Goal: Information Seeking & Learning: Check status

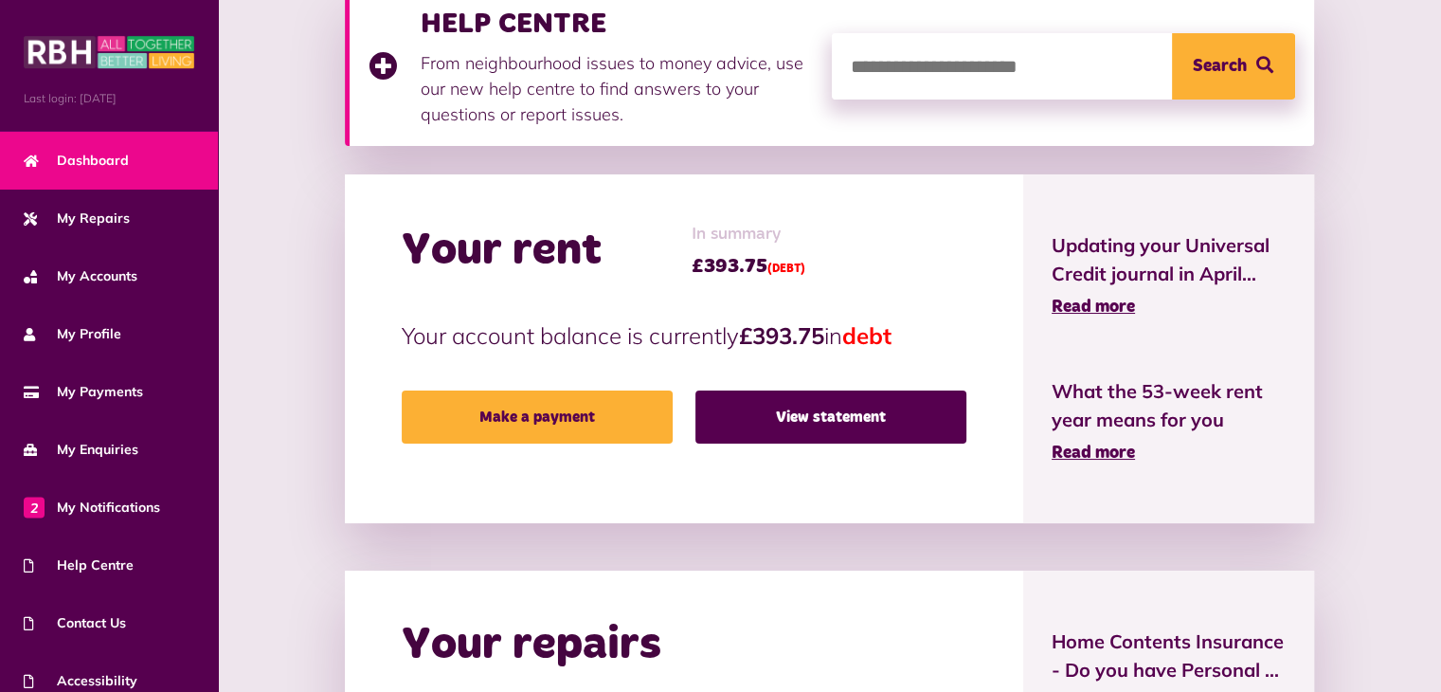
scroll to position [292, 0]
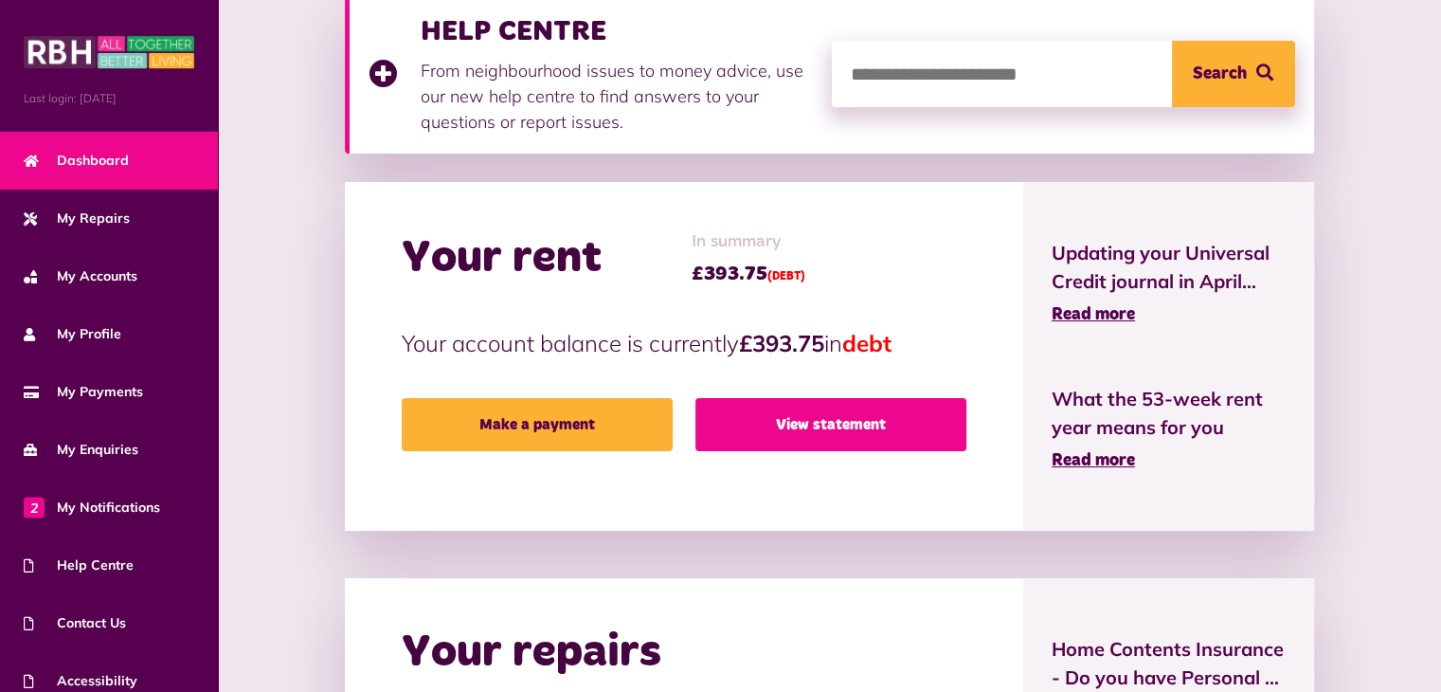
click at [836, 429] on link "View statement" at bounding box center [831, 424] width 271 height 53
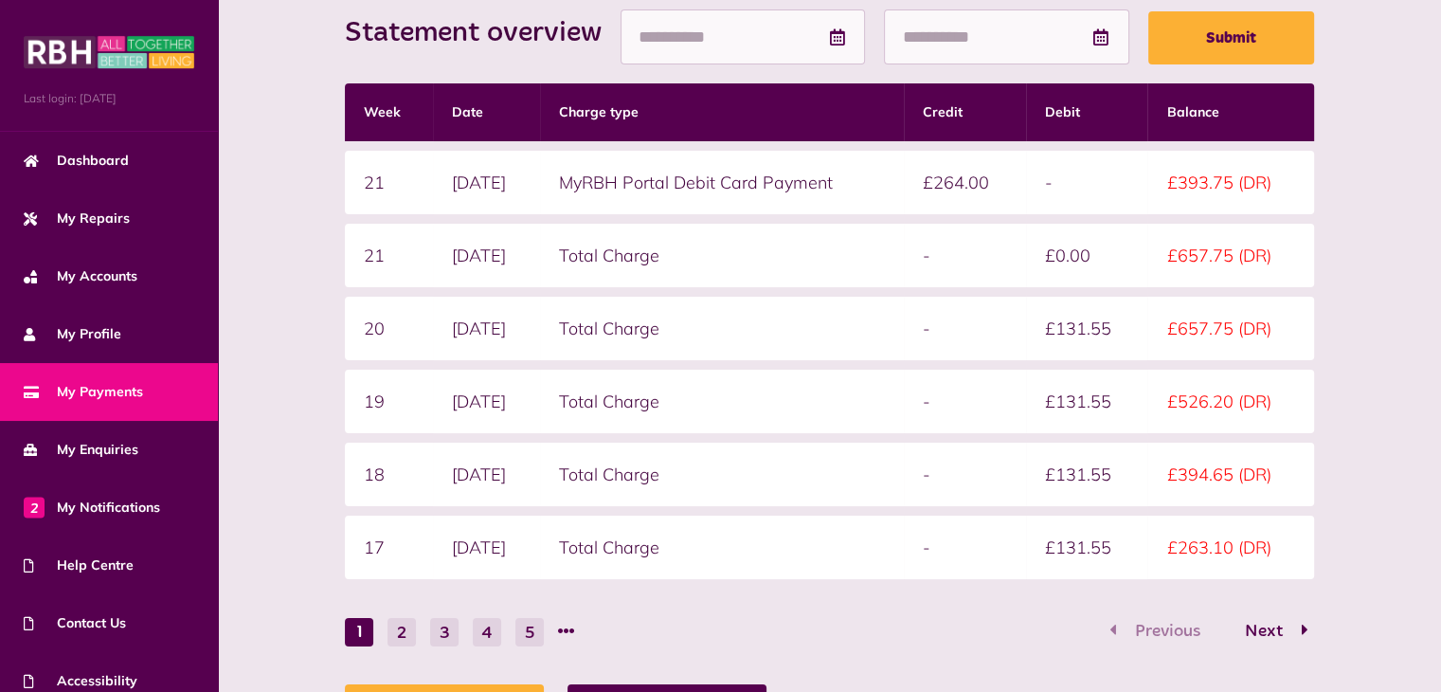
scroll to position [310, 0]
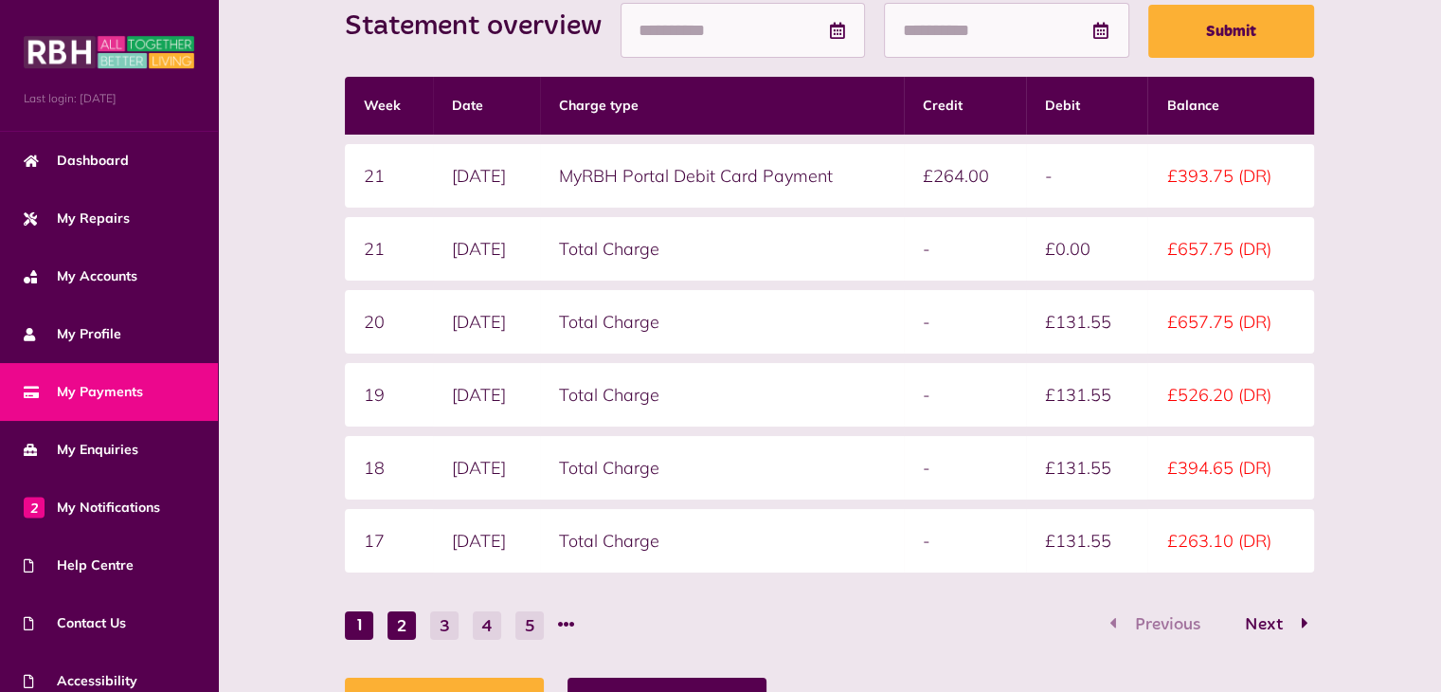
click at [402, 621] on button "2" at bounding box center [402, 625] width 28 height 28
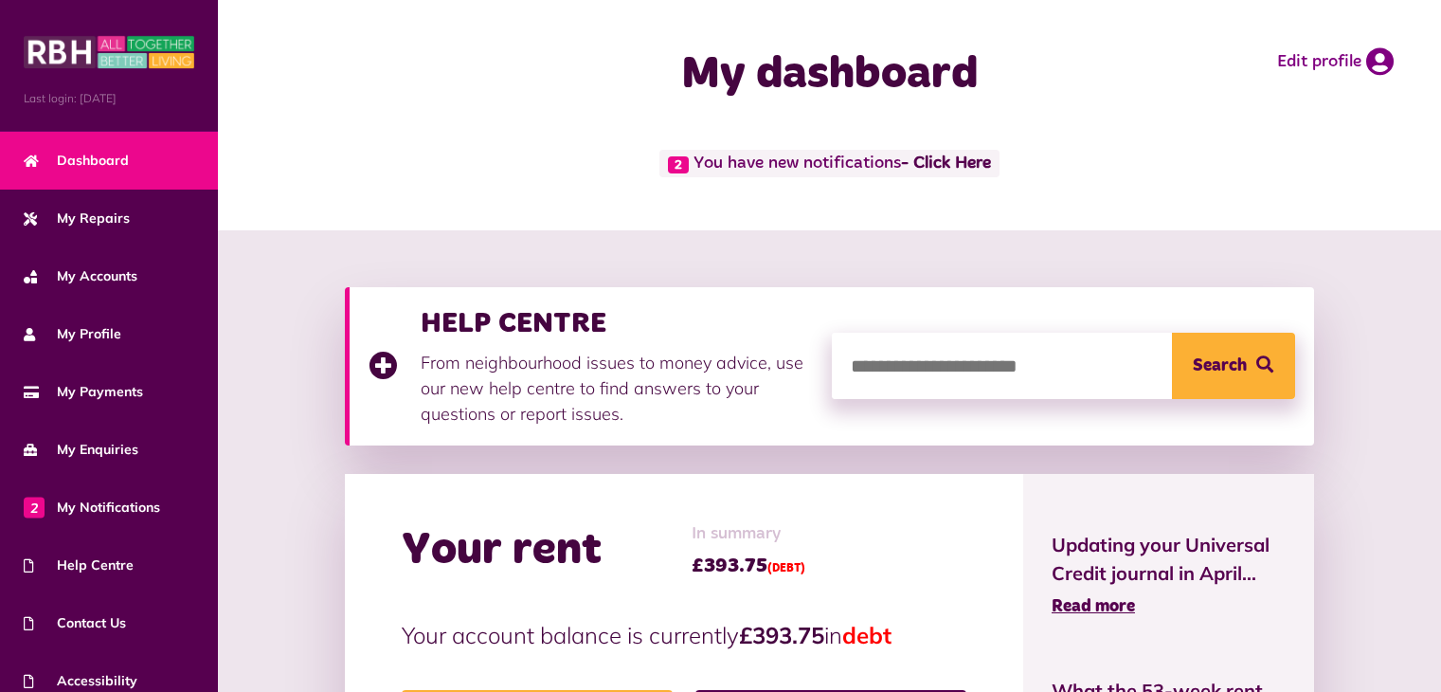
scroll to position [292, 0]
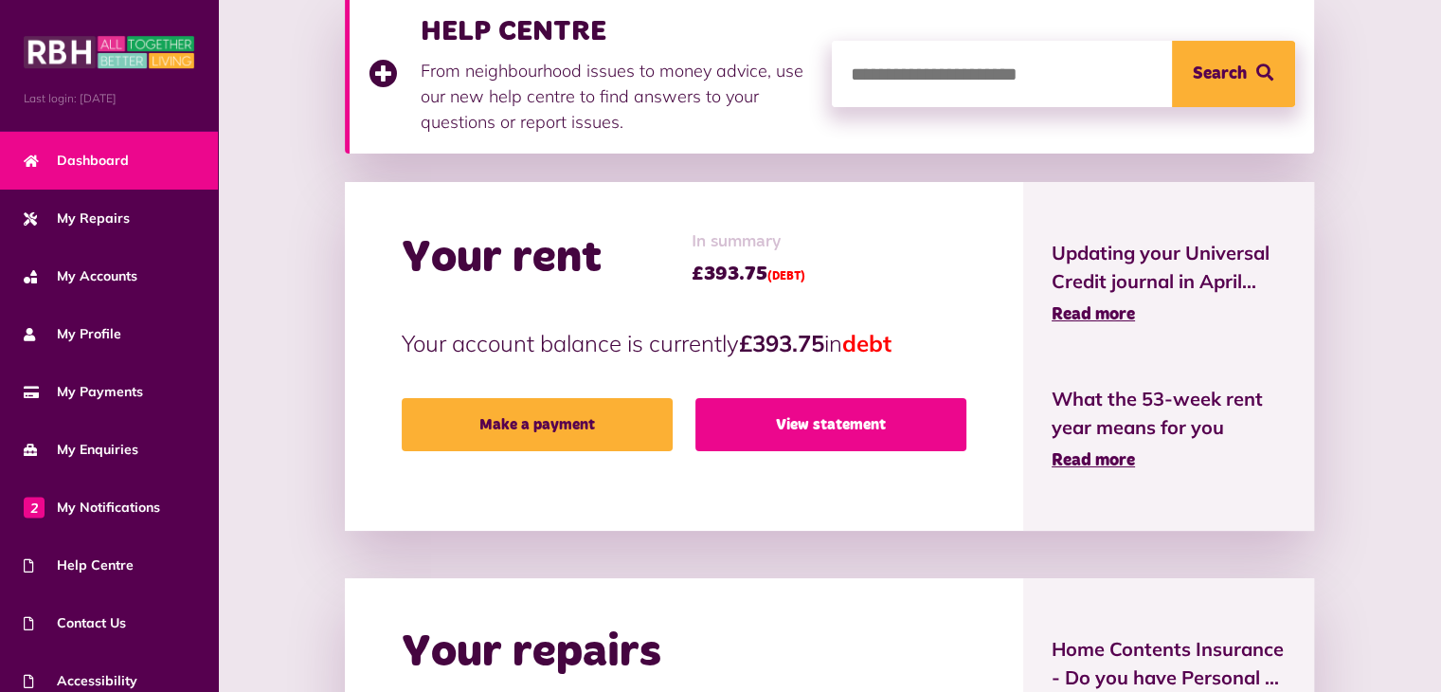
click at [853, 420] on link "View statement" at bounding box center [831, 424] width 271 height 53
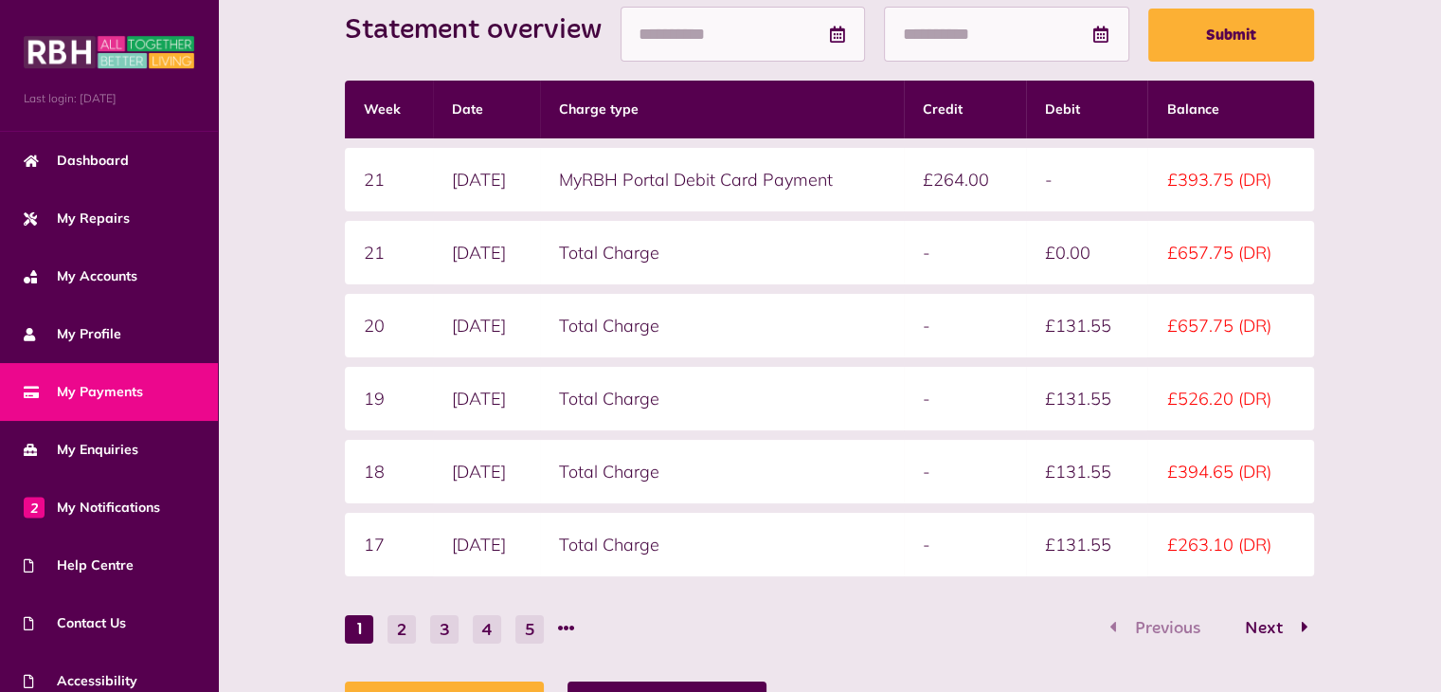
scroll to position [307, 0]
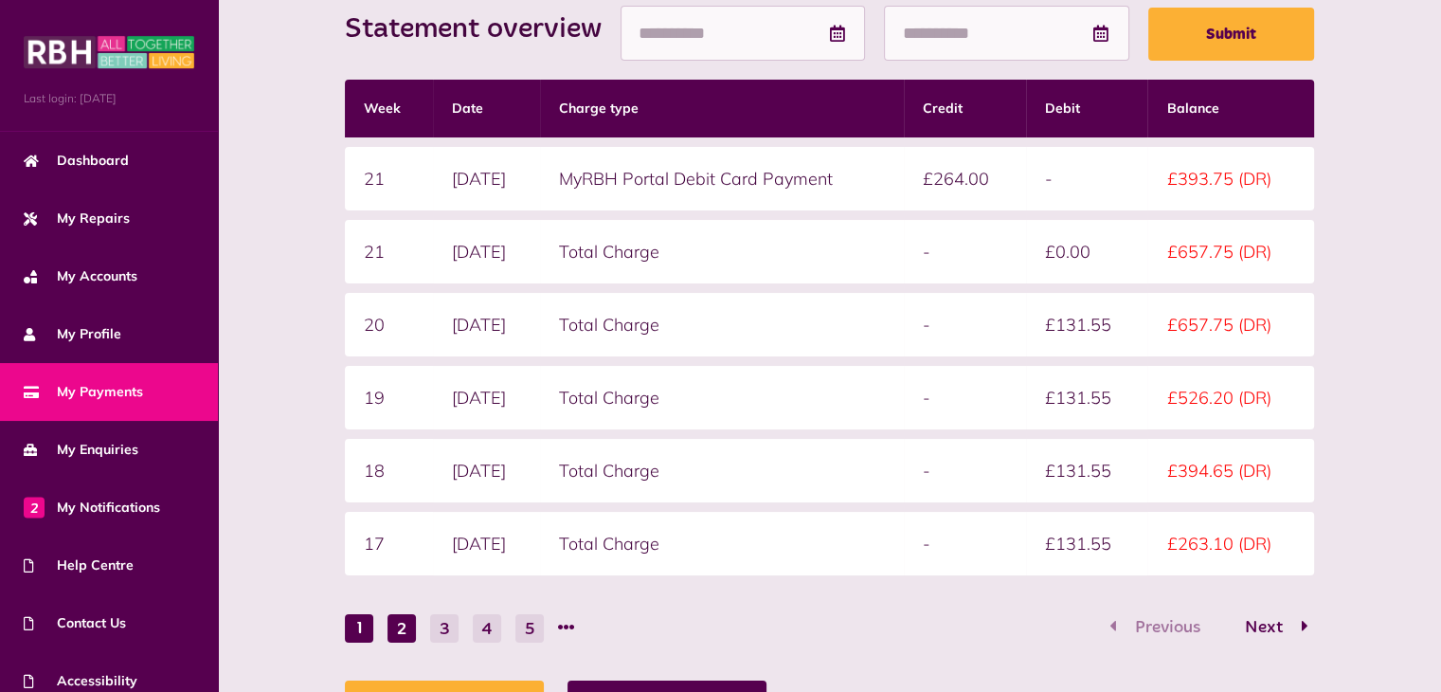
click at [401, 625] on button "2" at bounding box center [402, 628] width 28 height 28
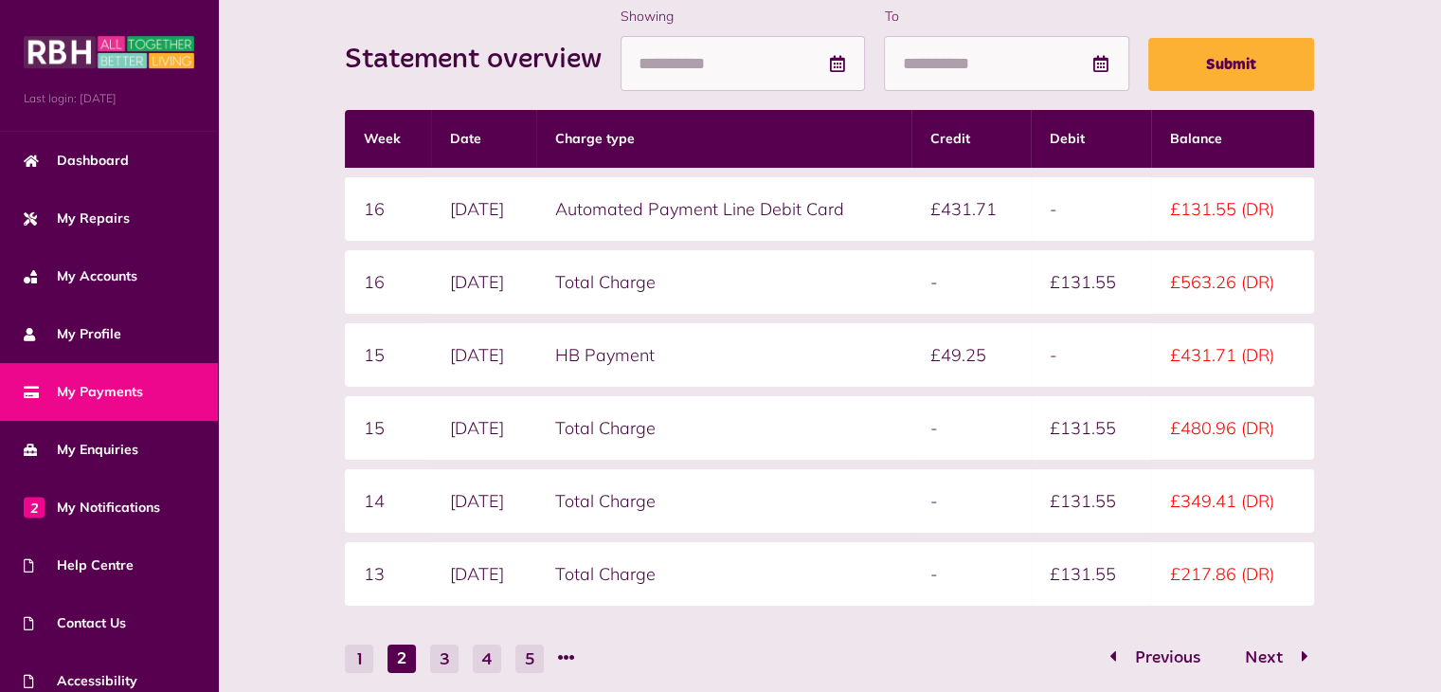
scroll to position [284, 0]
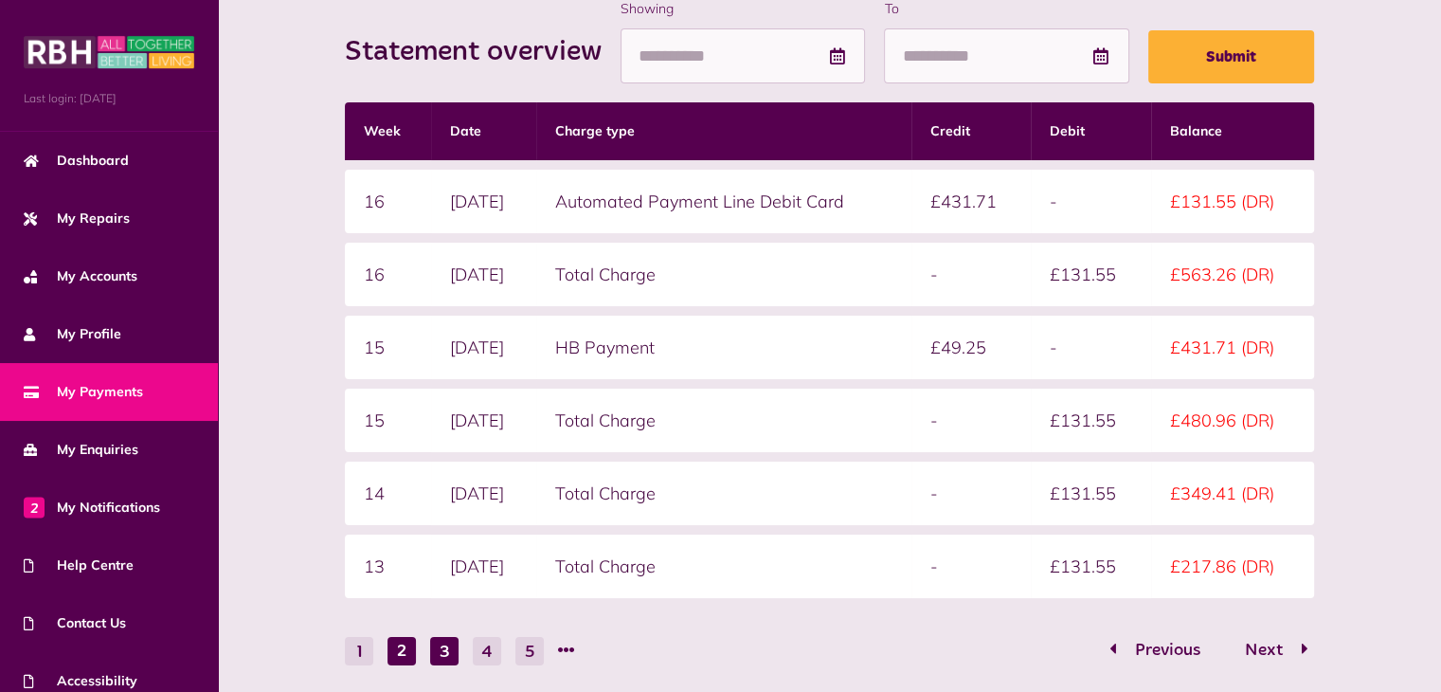
click at [443, 646] on button "3" at bounding box center [444, 651] width 28 height 28
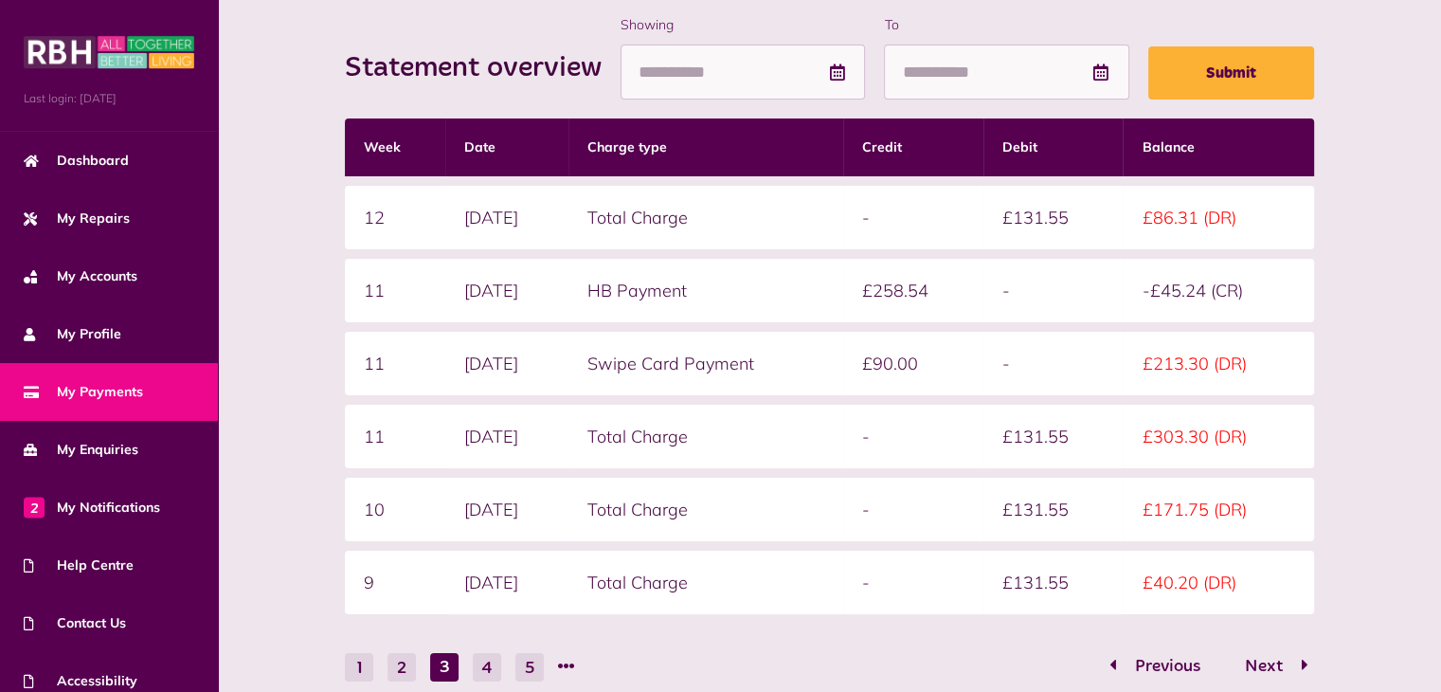
scroll to position [271, 0]
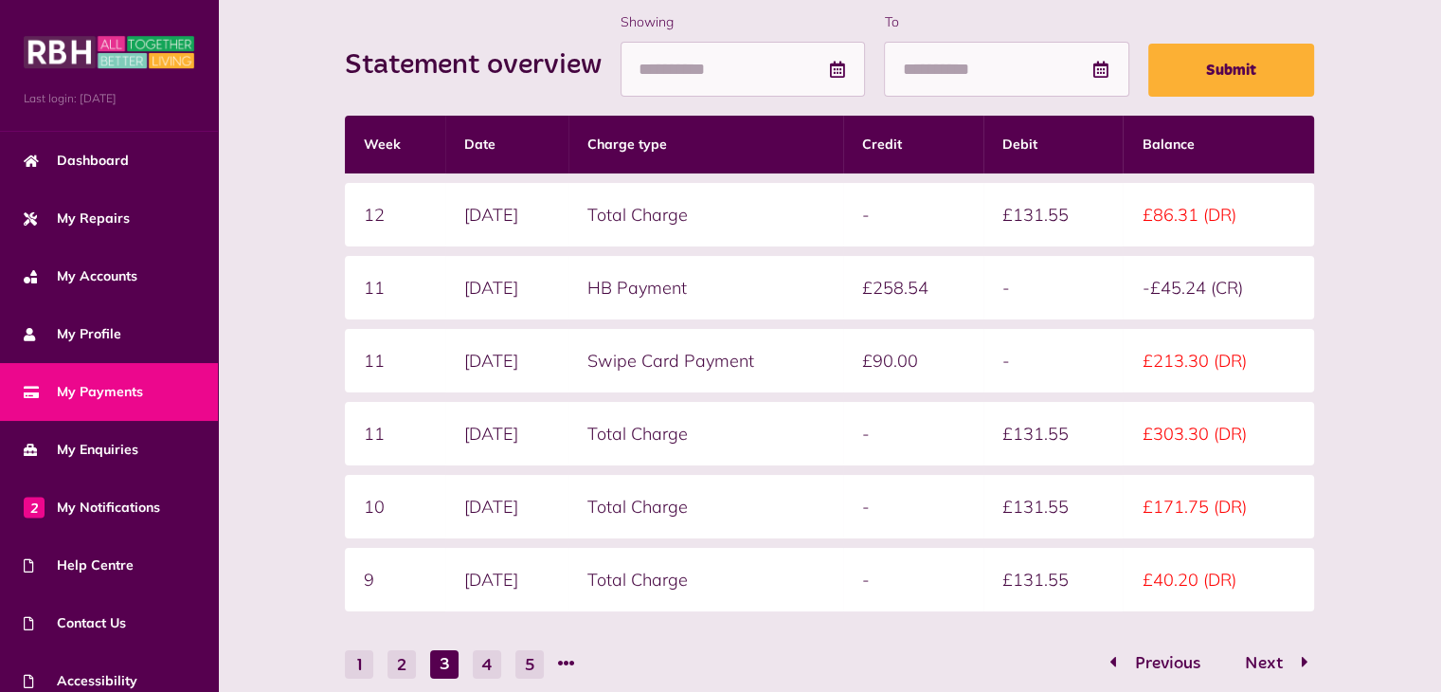
click at [335, 615] on div "Statement overview Showing To Submit Week Date Charge type Credit Debit Balance…" at bounding box center [828, 396] width 987 height 768
click at [355, 660] on button "1" at bounding box center [359, 664] width 28 height 28
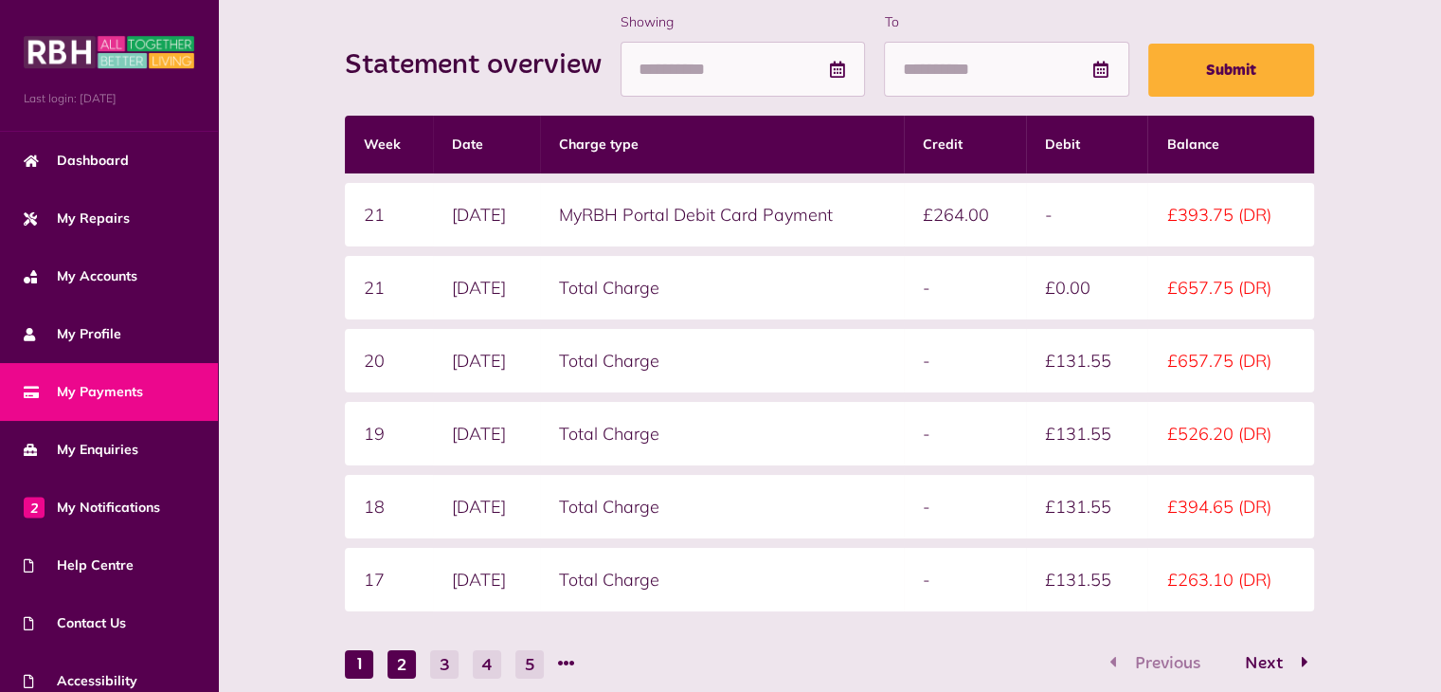
click at [401, 660] on button "2" at bounding box center [402, 664] width 28 height 28
click at [364, 659] on button "1" at bounding box center [359, 664] width 28 height 28
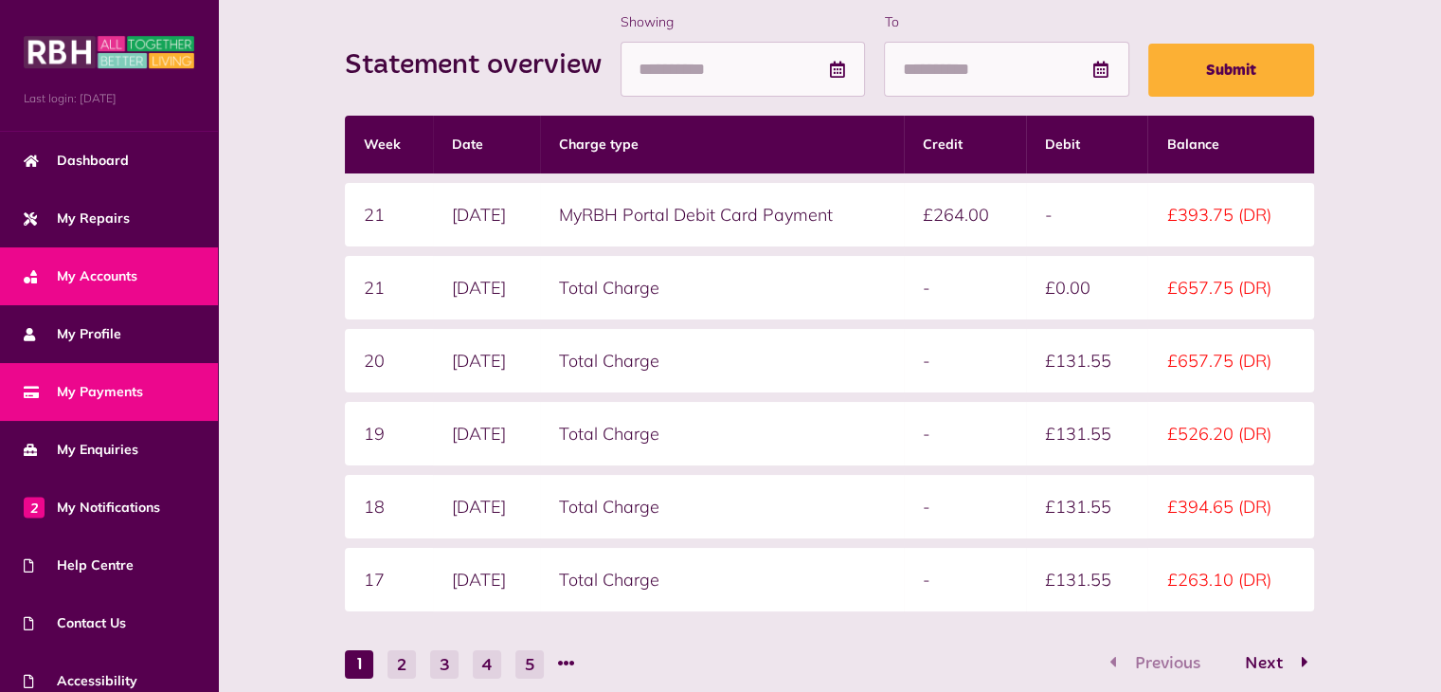
click at [112, 269] on span "My Accounts" at bounding box center [81, 276] width 114 height 20
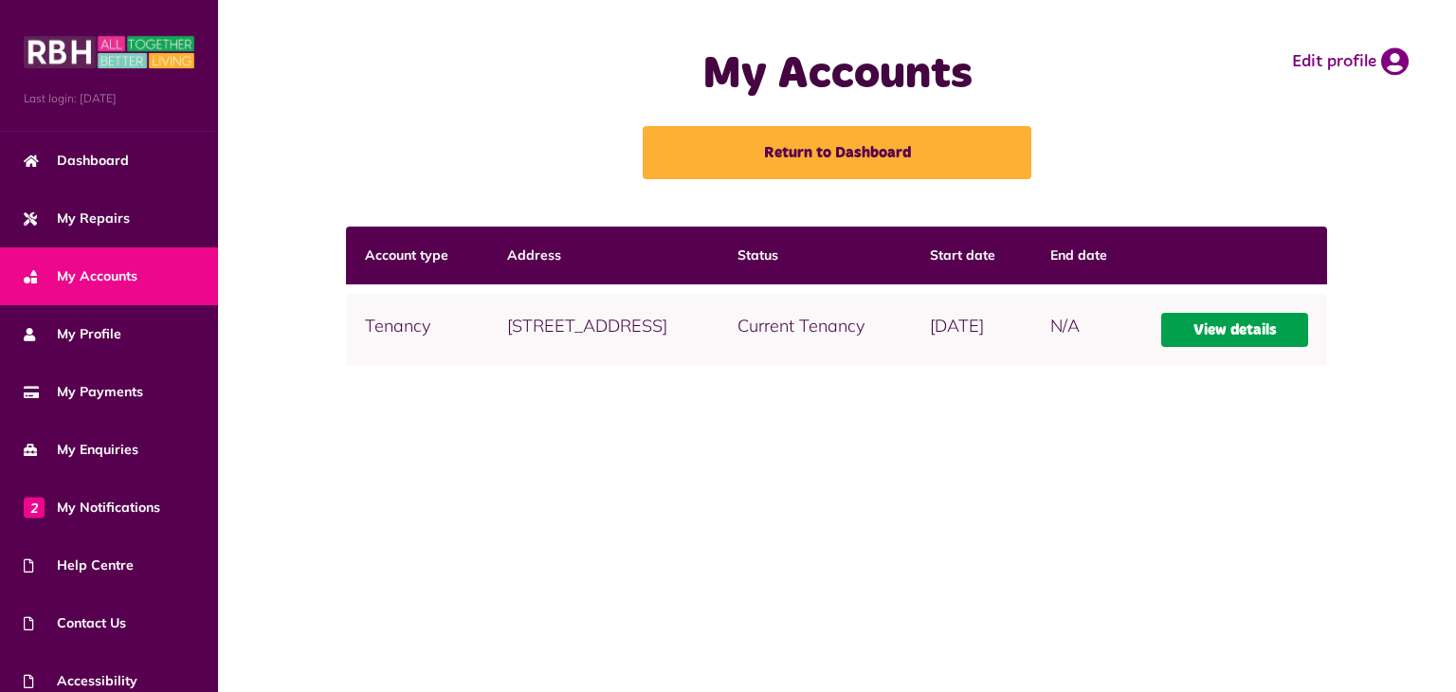
click at [1243, 347] on link "View details" at bounding box center [1235, 330] width 148 height 34
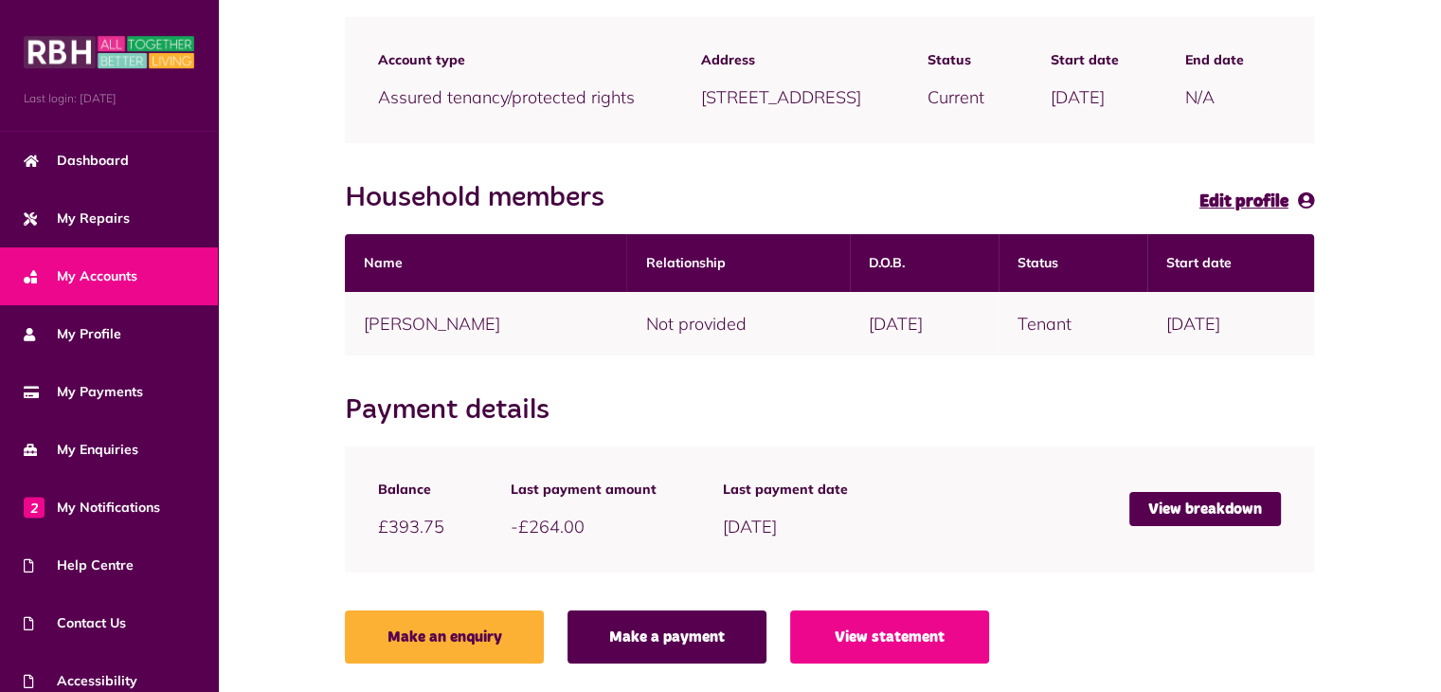
scroll to position [288, 0]
click at [1204, 502] on link "View breakdown" at bounding box center [1206, 509] width 152 height 34
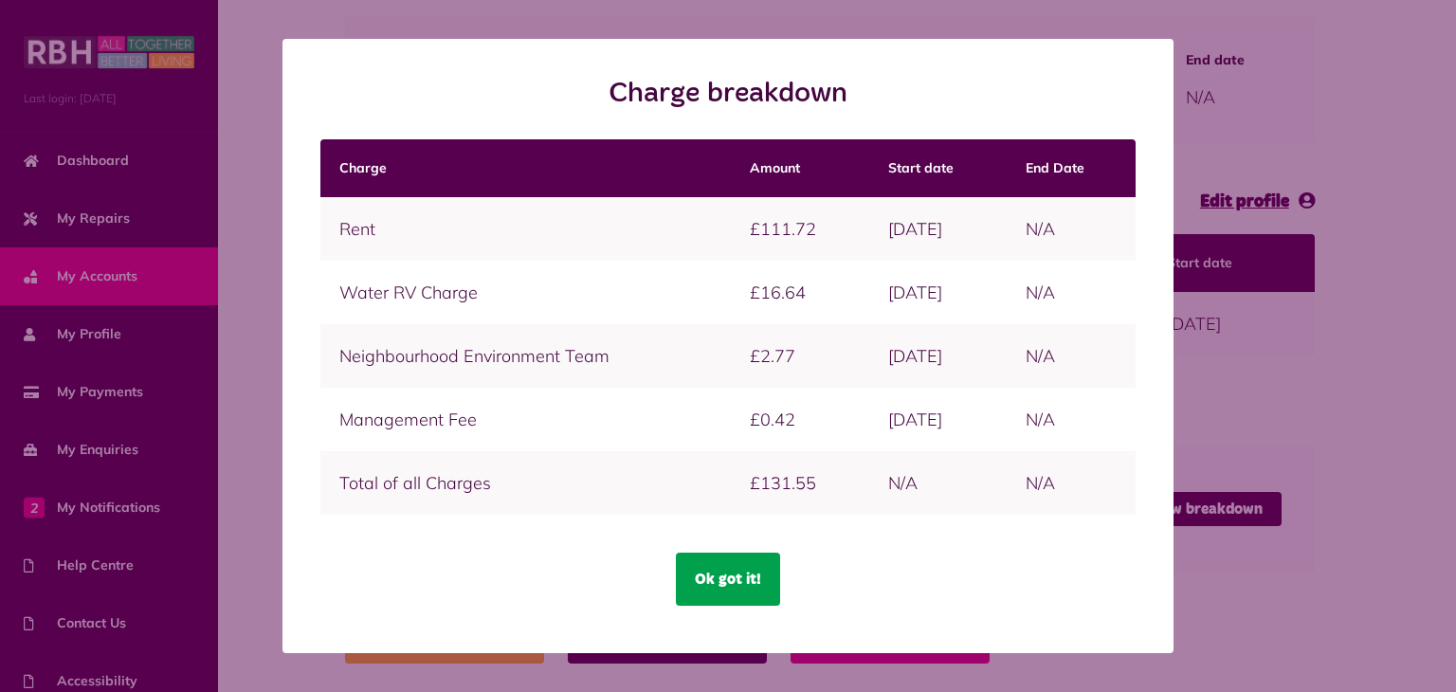
click at [714, 577] on button "Ok got it!" at bounding box center [728, 578] width 104 height 53
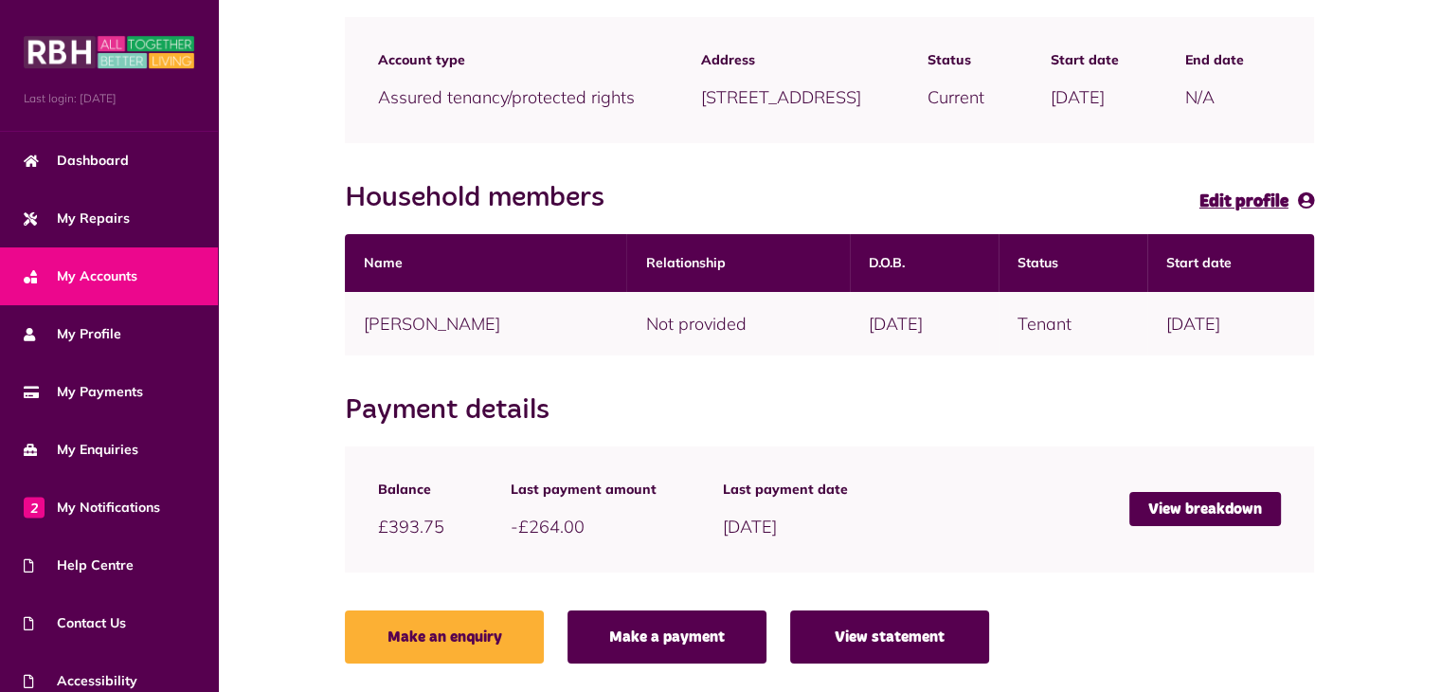
click at [895, 634] on link "View statement" at bounding box center [889, 636] width 199 height 53
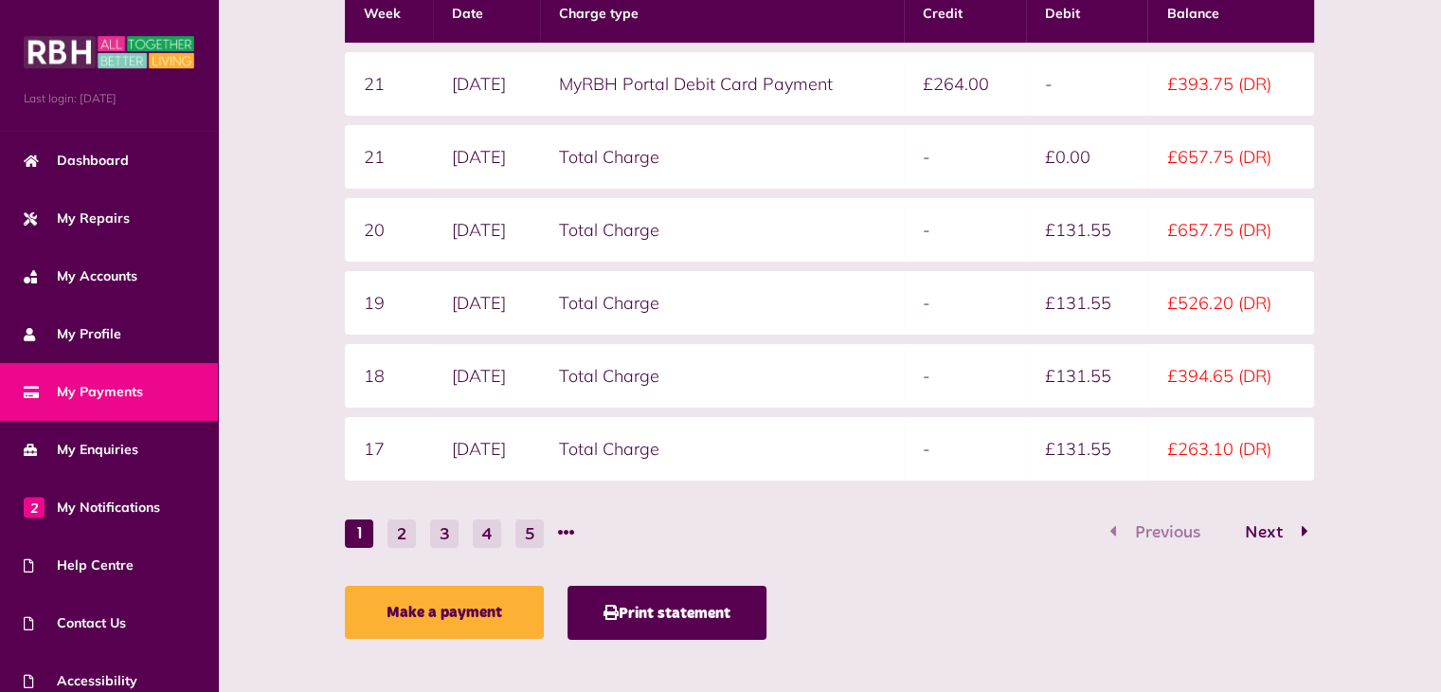
scroll to position [400, 0]
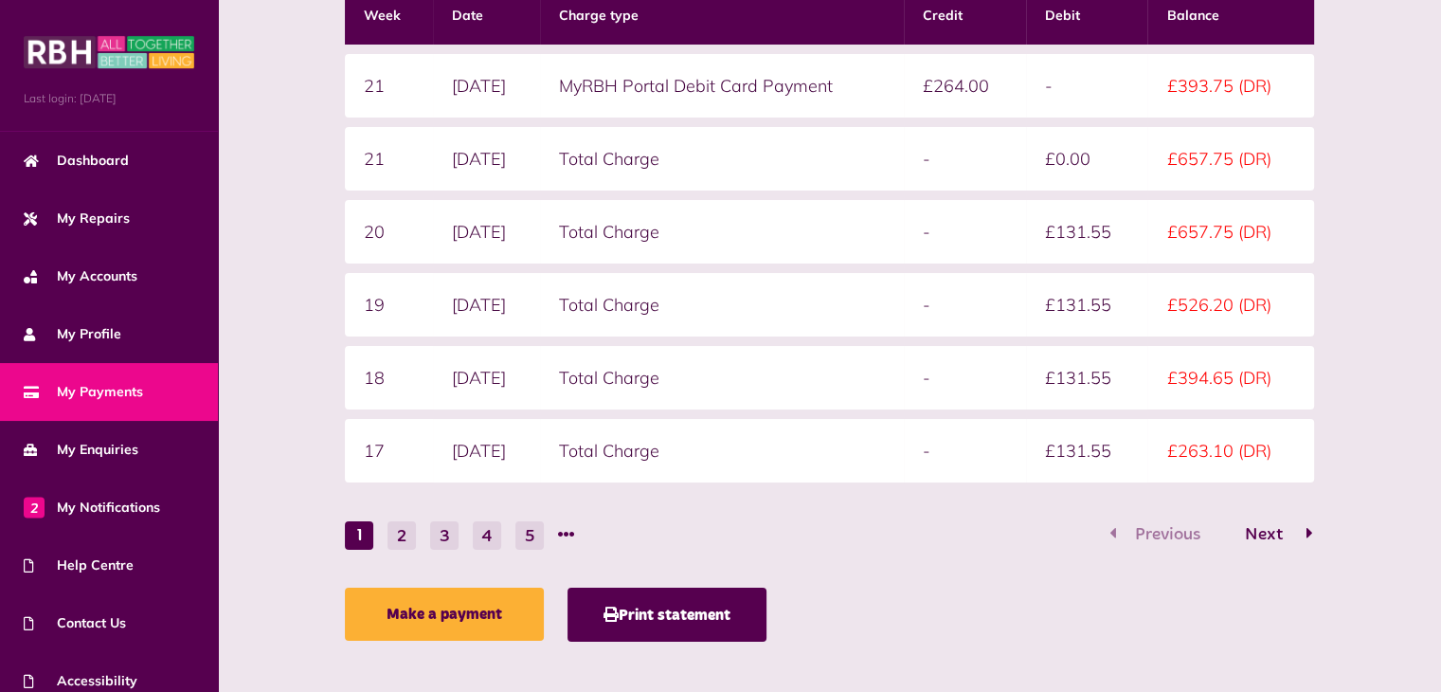
click at [1277, 526] on span "Next" at bounding box center [1264, 534] width 66 height 17
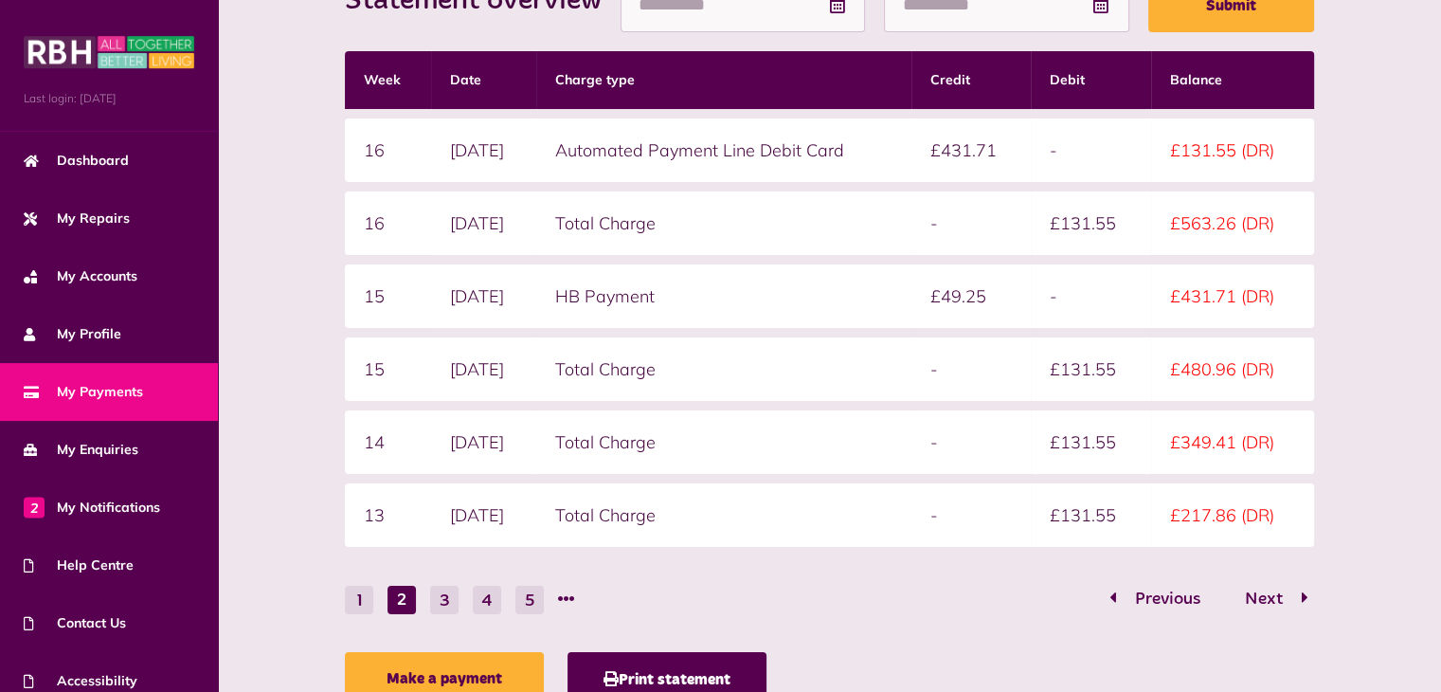
scroll to position [371, 0]
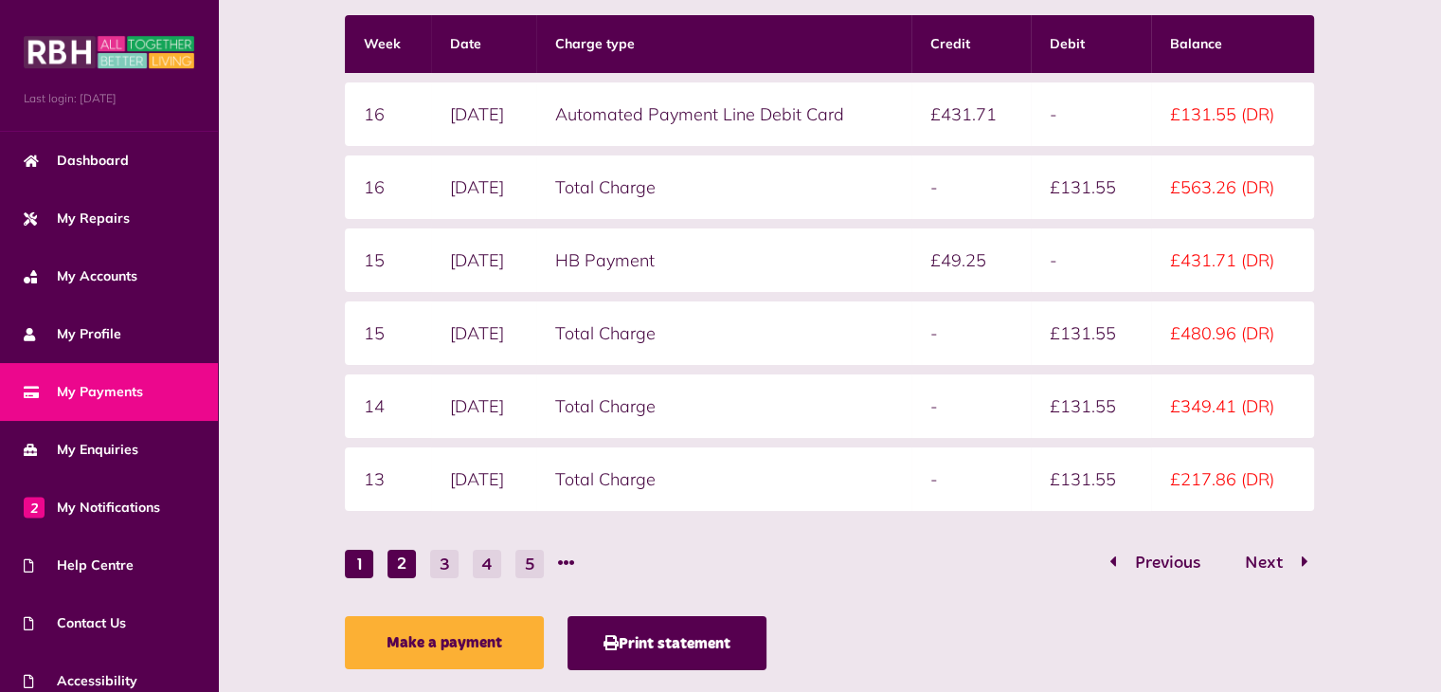
click at [353, 553] on button "1" at bounding box center [359, 564] width 28 height 28
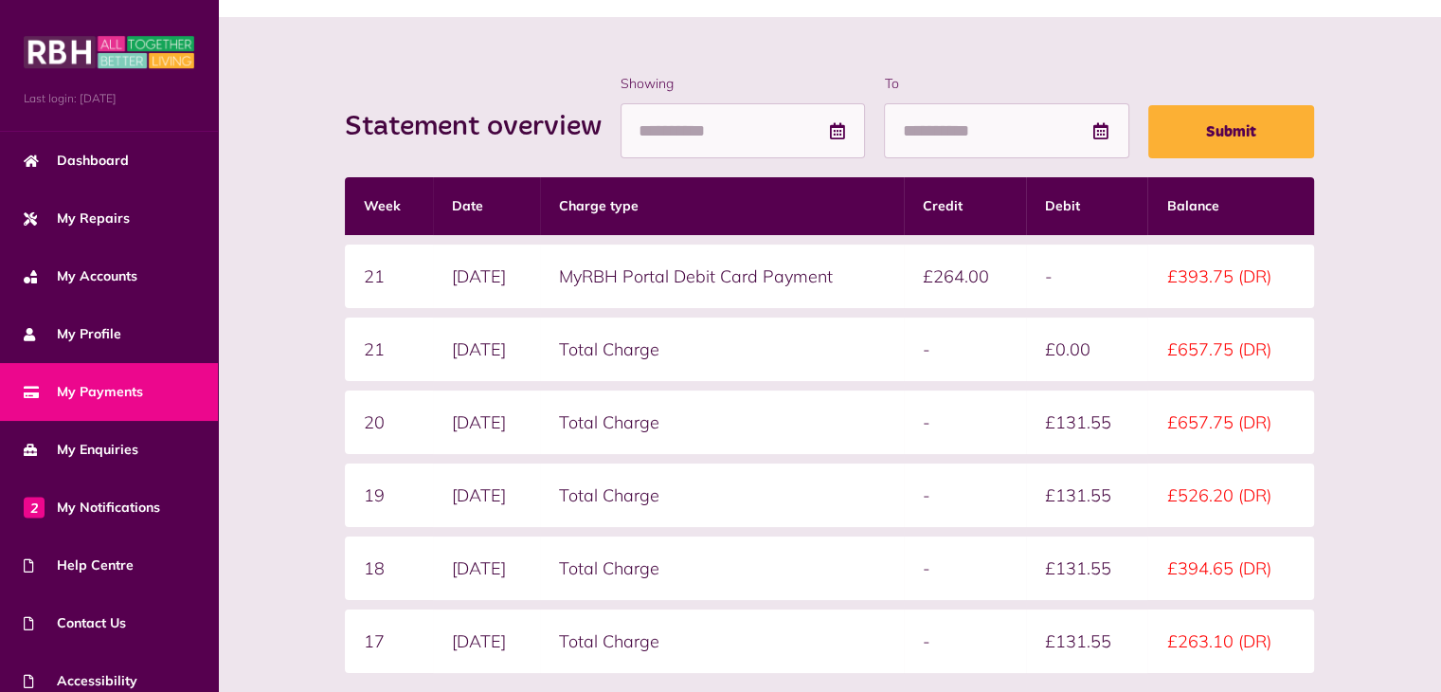
scroll to position [212, 0]
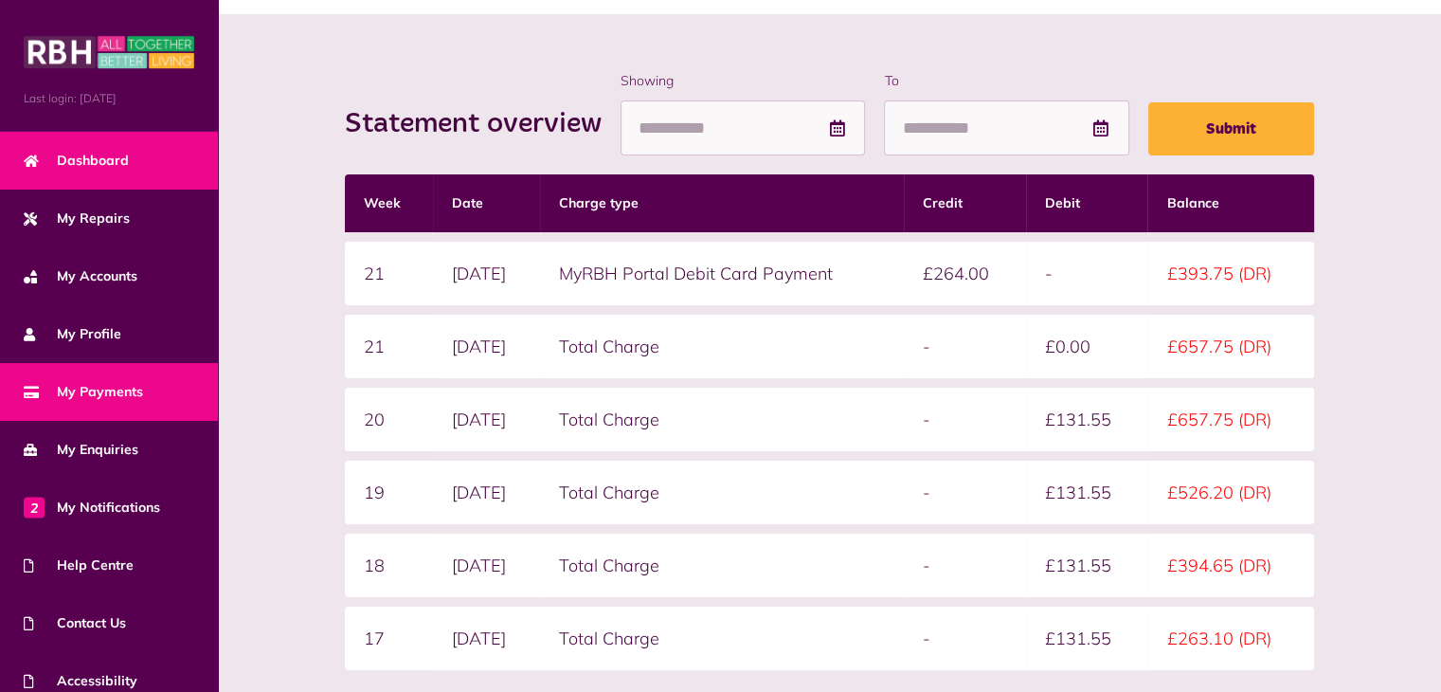
click at [117, 159] on span "Dashboard" at bounding box center [76, 161] width 105 height 20
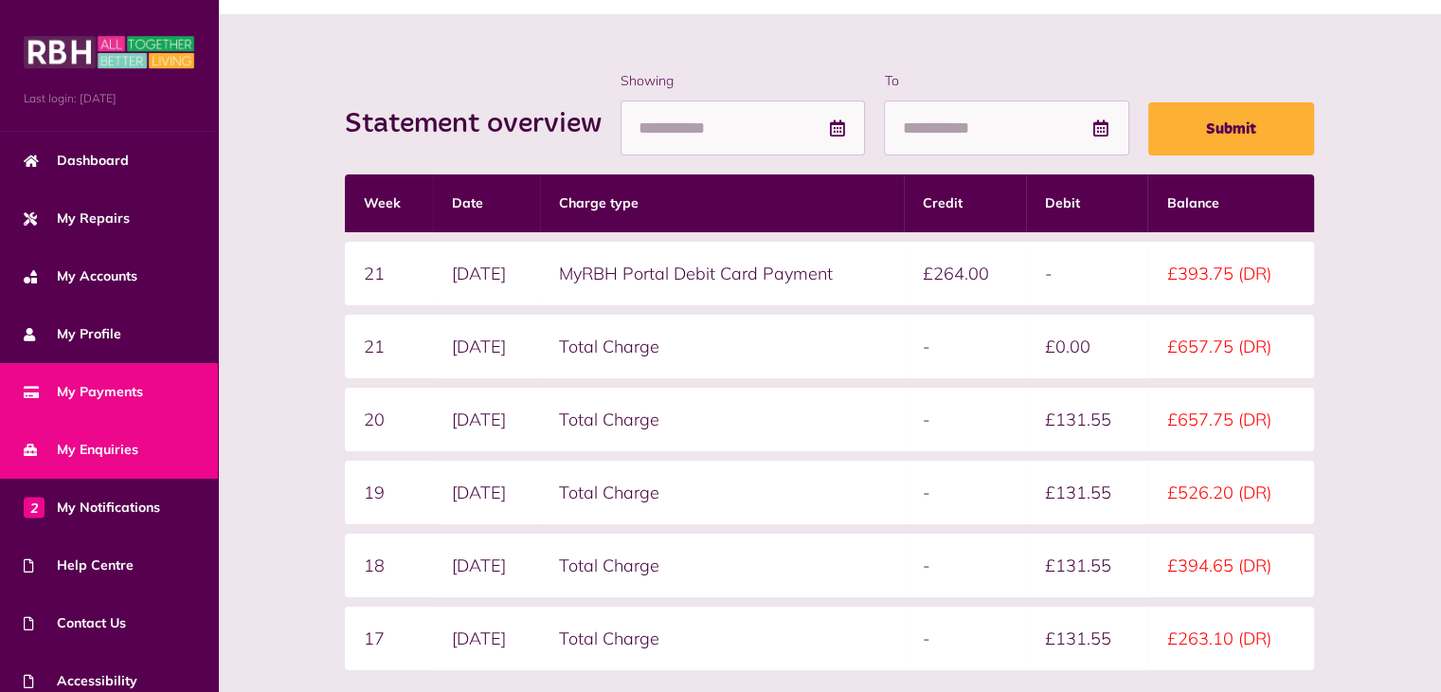
click at [88, 448] on span "My Enquiries" at bounding box center [81, 450] width 115 height 20
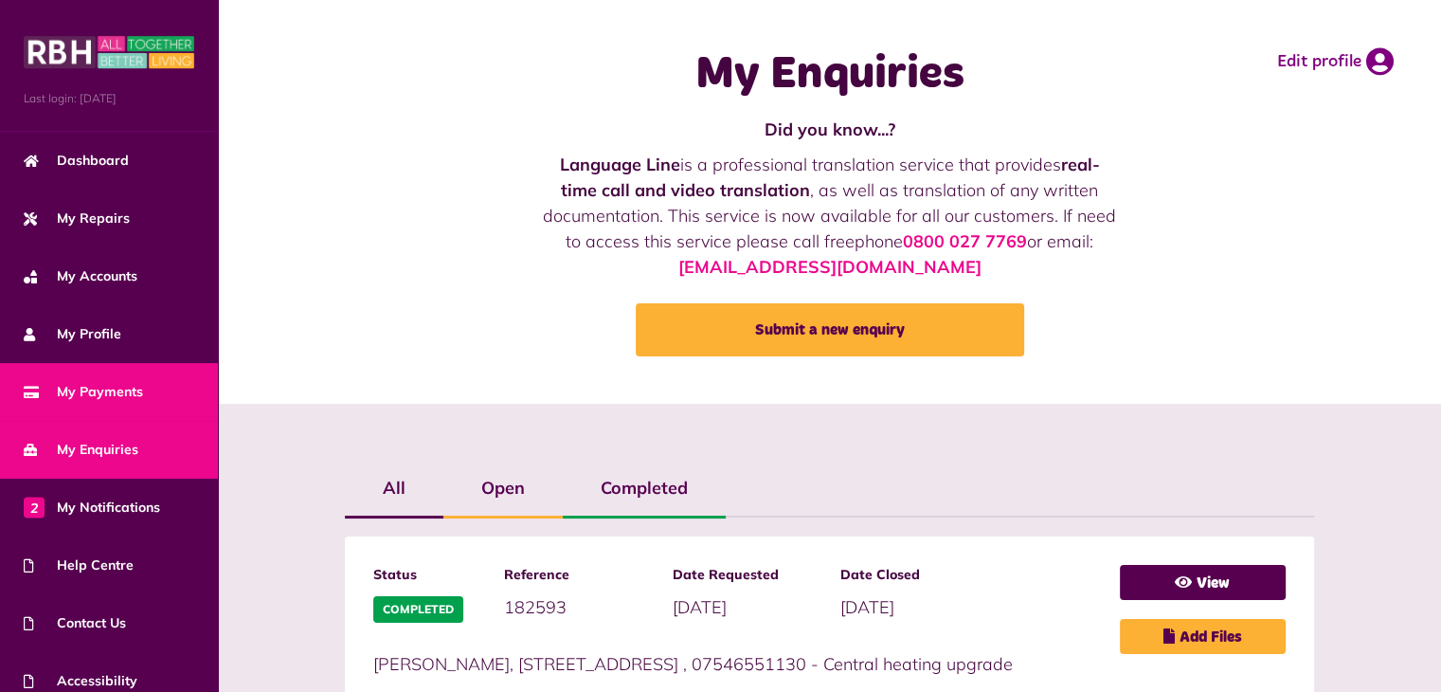
click at [99, 388] on span "My Payments" at bounding box center [83, 392] width 119 height 20
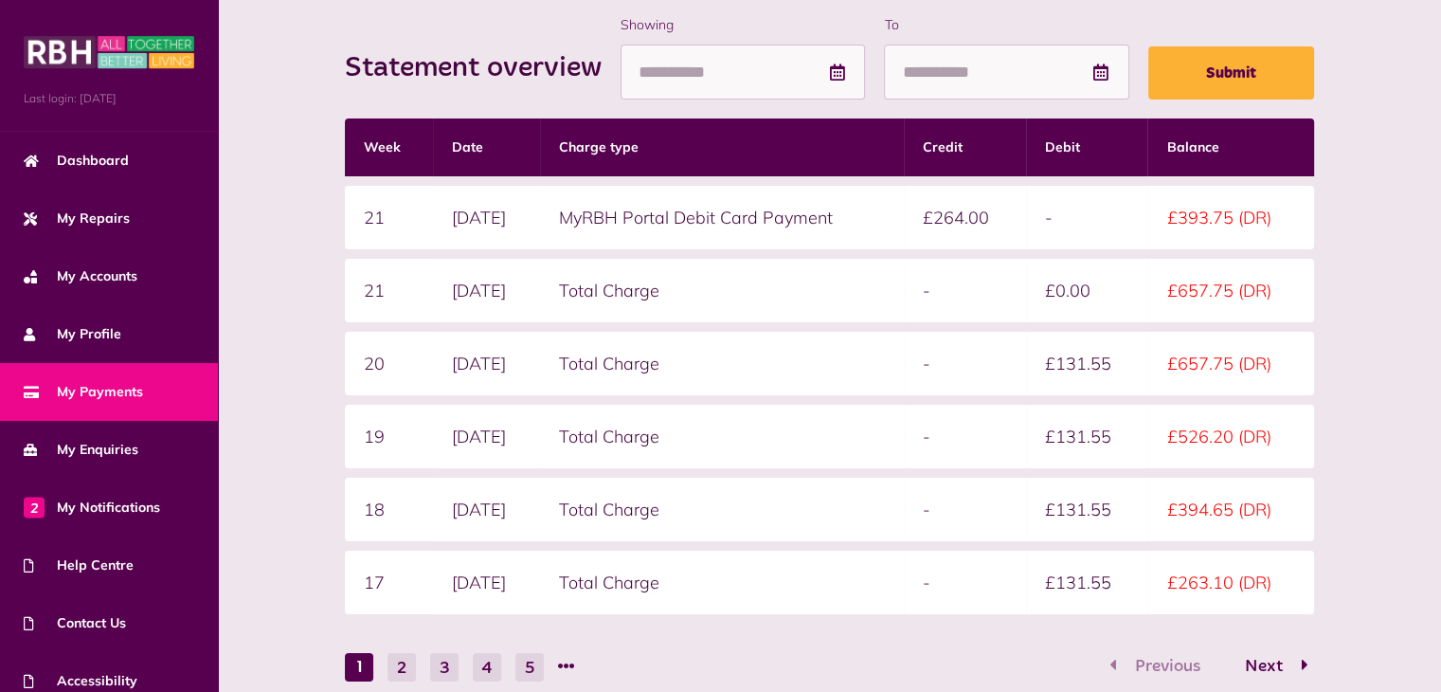
scroll to position [269, 0]
